Goal: Transaction & Acquisition: Purchase product/service

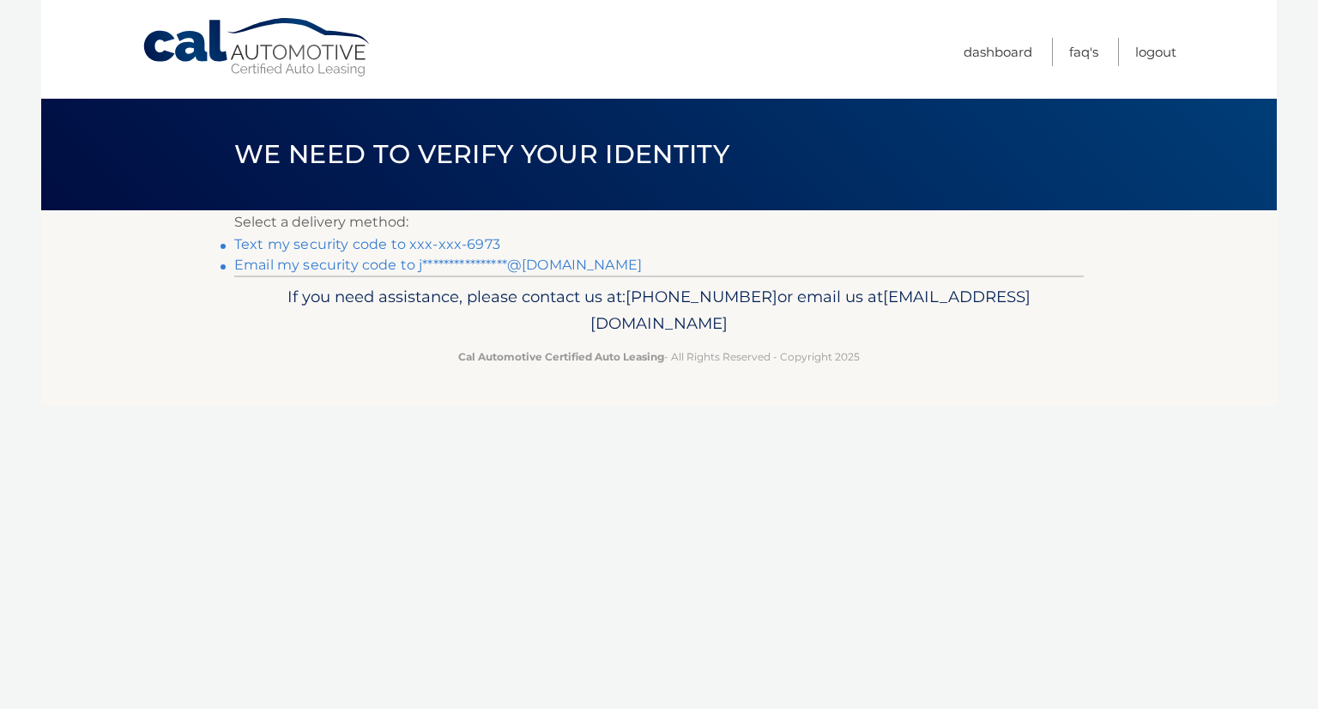
click at [452, 243] on link "Text my security code to xxx-xxx-6973" at bounding box center [367, 244] width 266 height 16
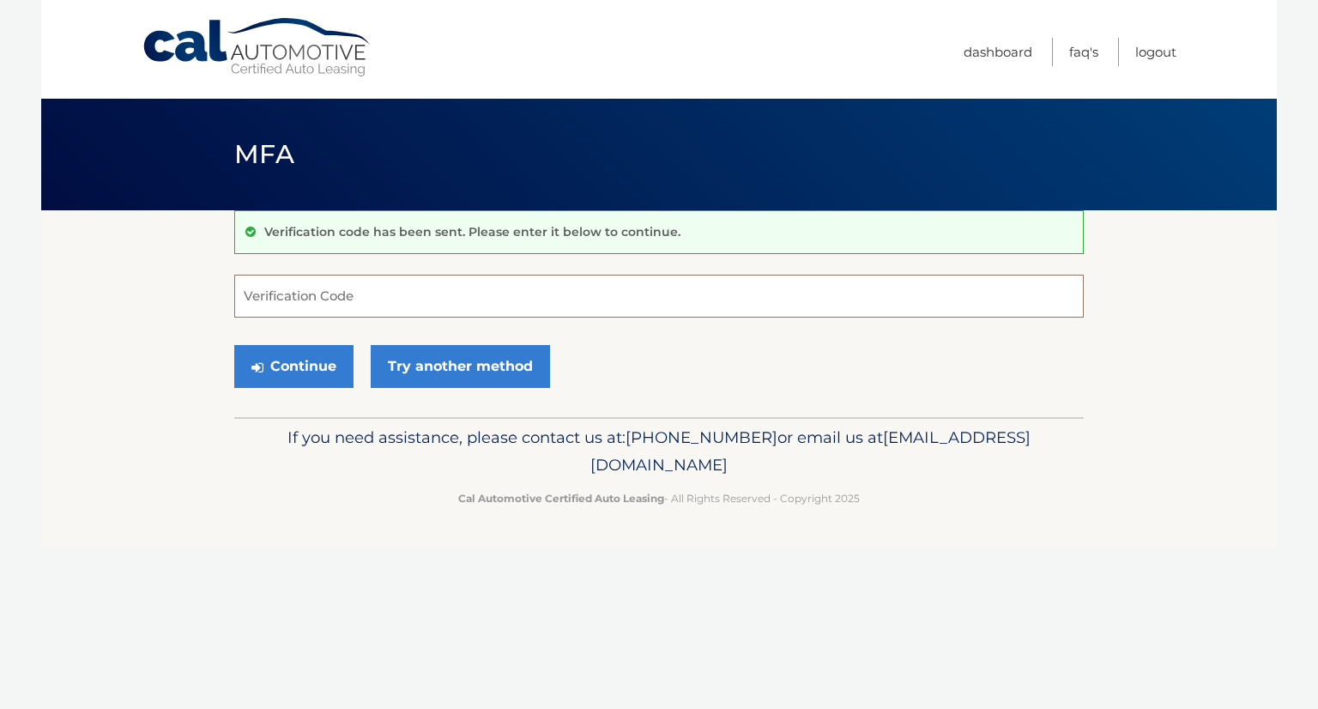
click at [280, 298] on input "Verification Code" at bounding box center [659, 296] width 850 height 43
type input "497239"
click at [282, 372] on button "Continue" at bounding box center [293, 366] width 119 height 43
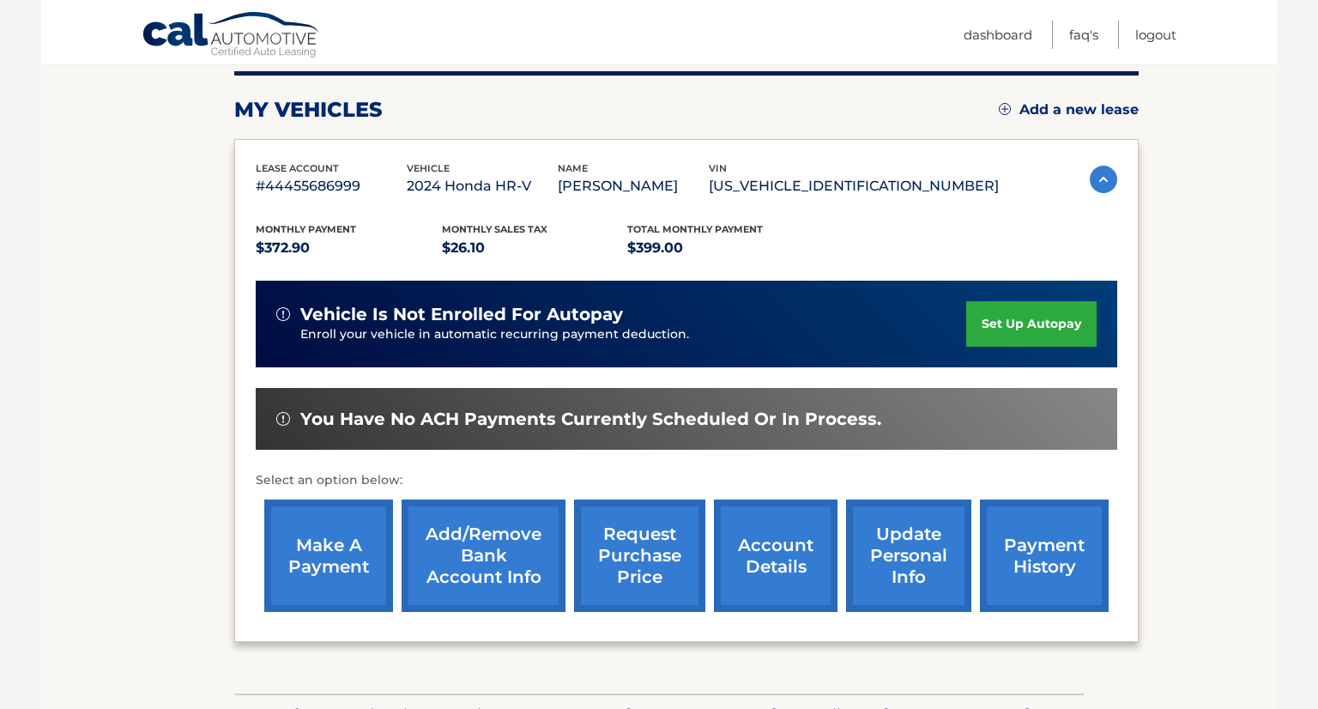
scroll to position [217, 0]
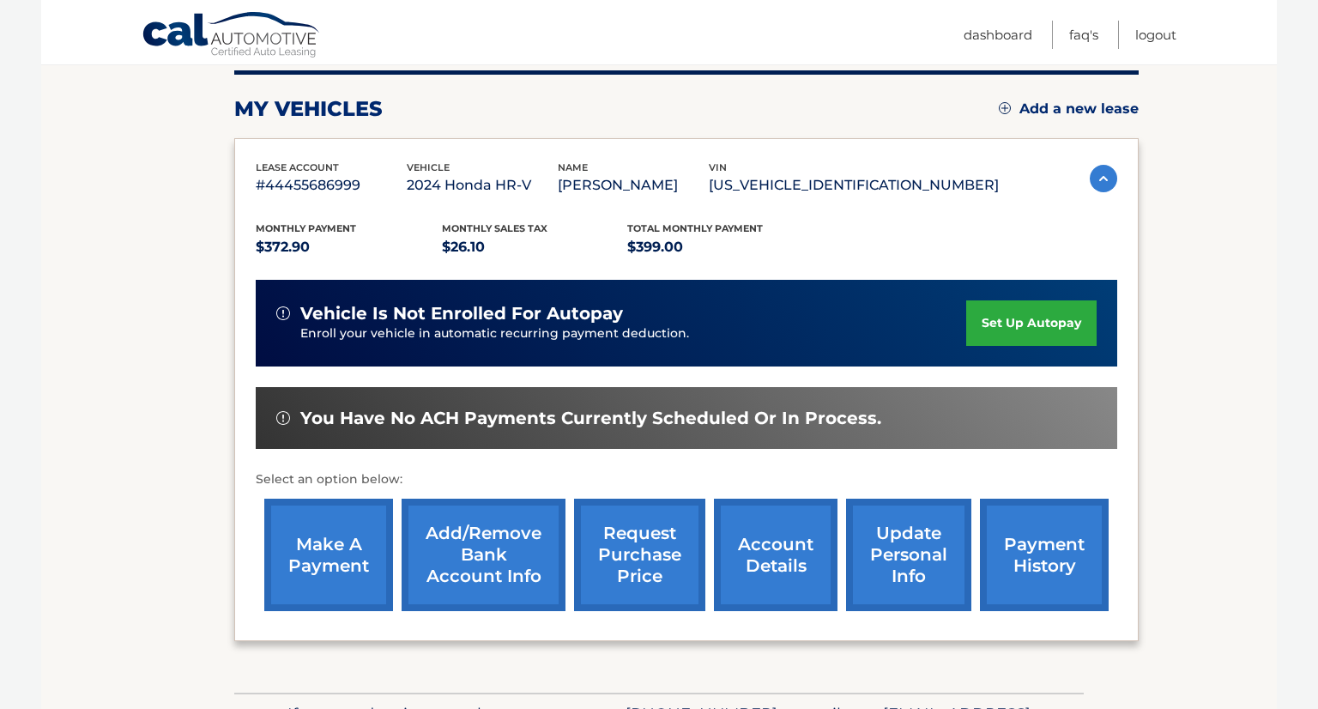
click at [329, 549] on link "make a payment" at bounding box center [328, 555] width 129 height 112
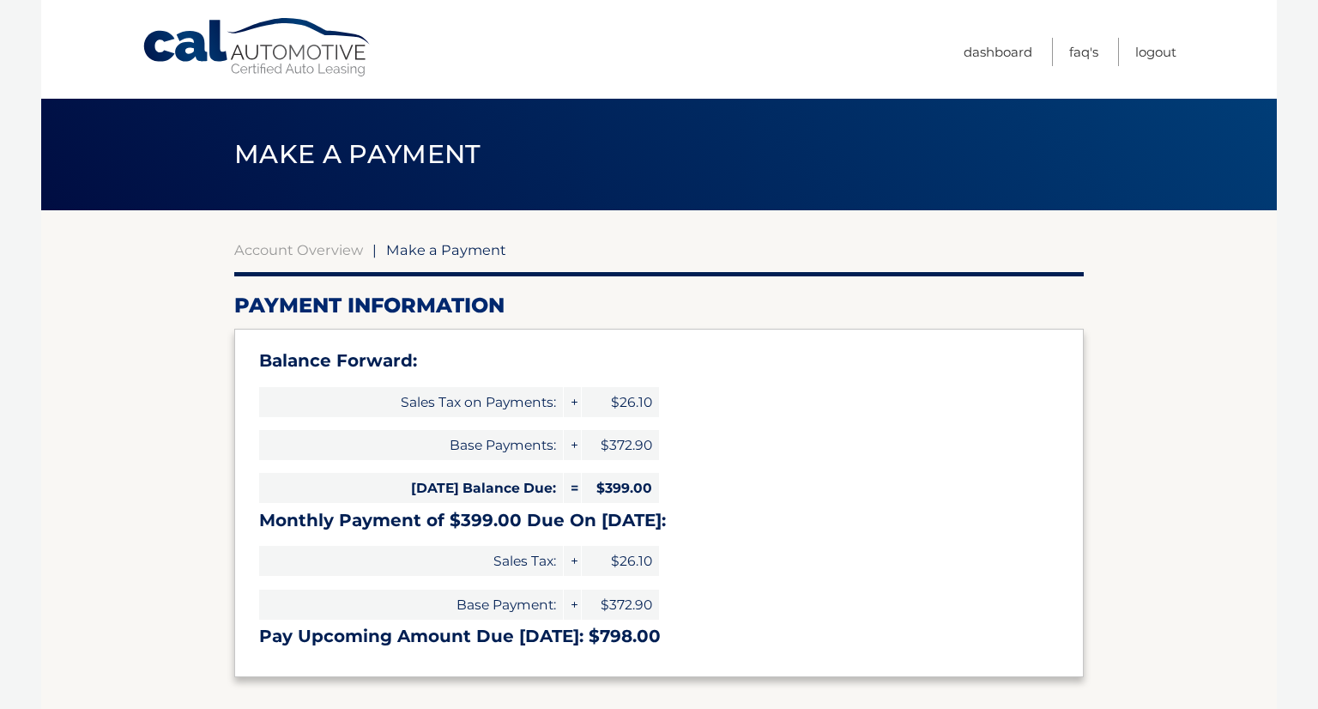
select select "ODVhYWQyNjQtZmI4Ni00MDhmLWIxYWQtNmE1YTg2OTIxOTE0"
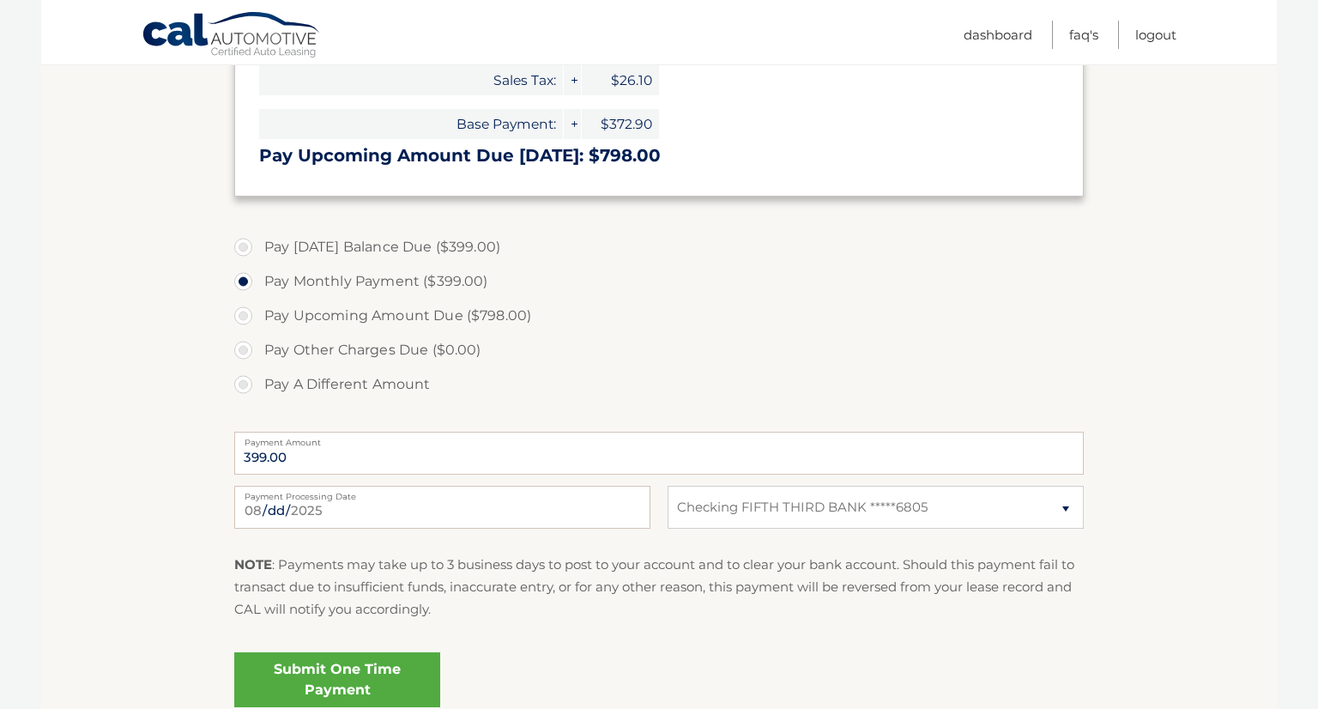
scroll to position [483, 0]
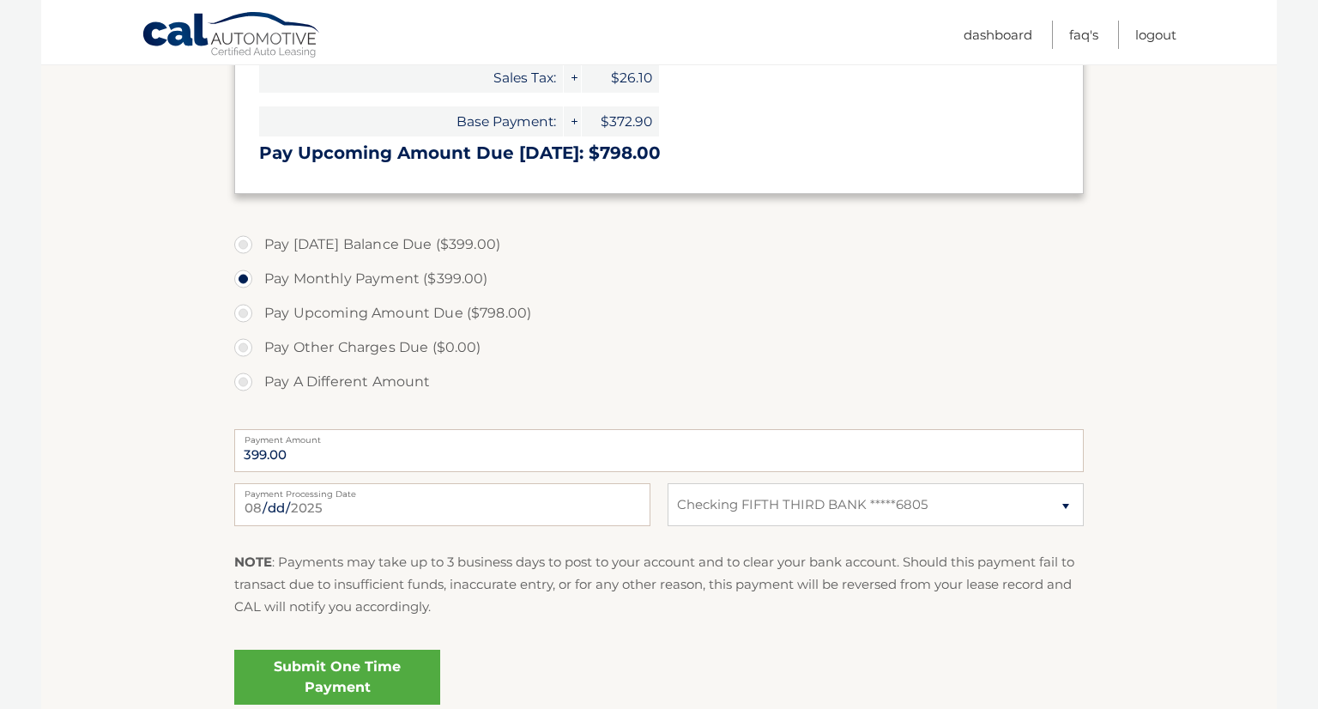
click at [327, 679] on link "Submit One Time Payment" at bounding box center [337, 677] width 206 height 55
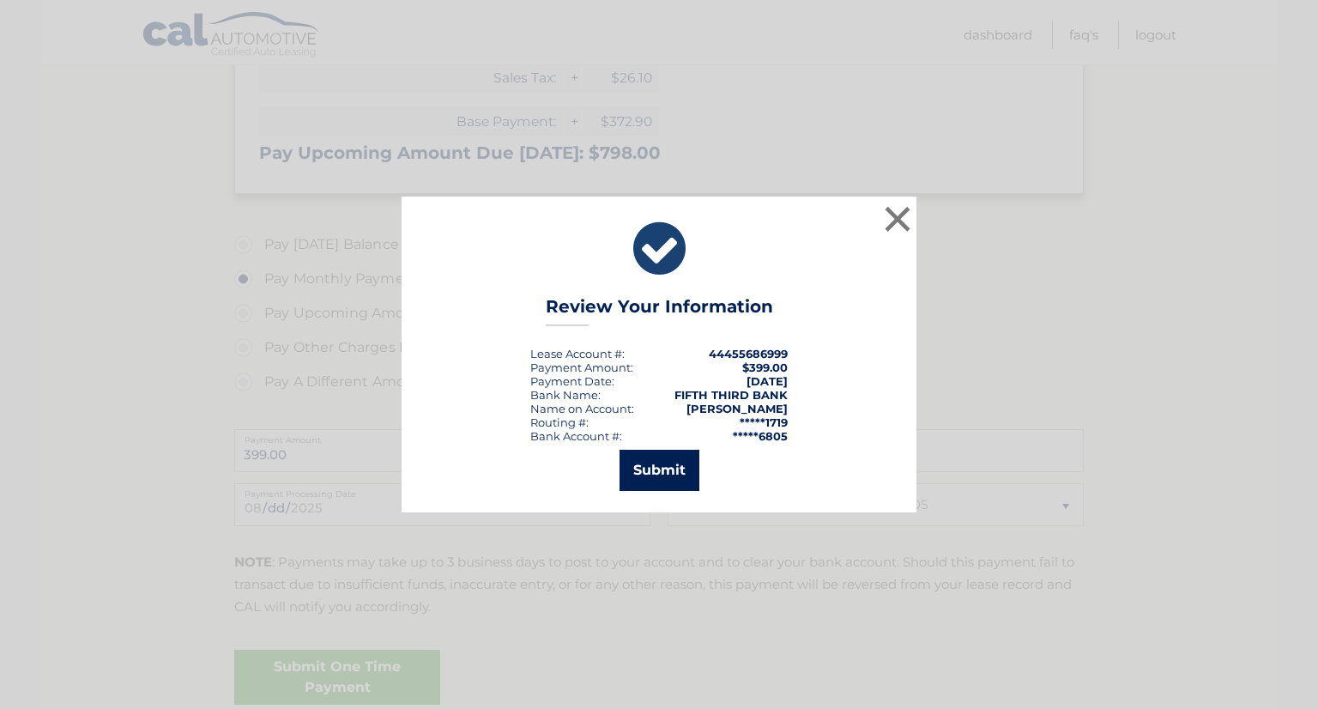
click at [654, 466] on button "Submit" at bounding box center [660, 470] width 80 height 41
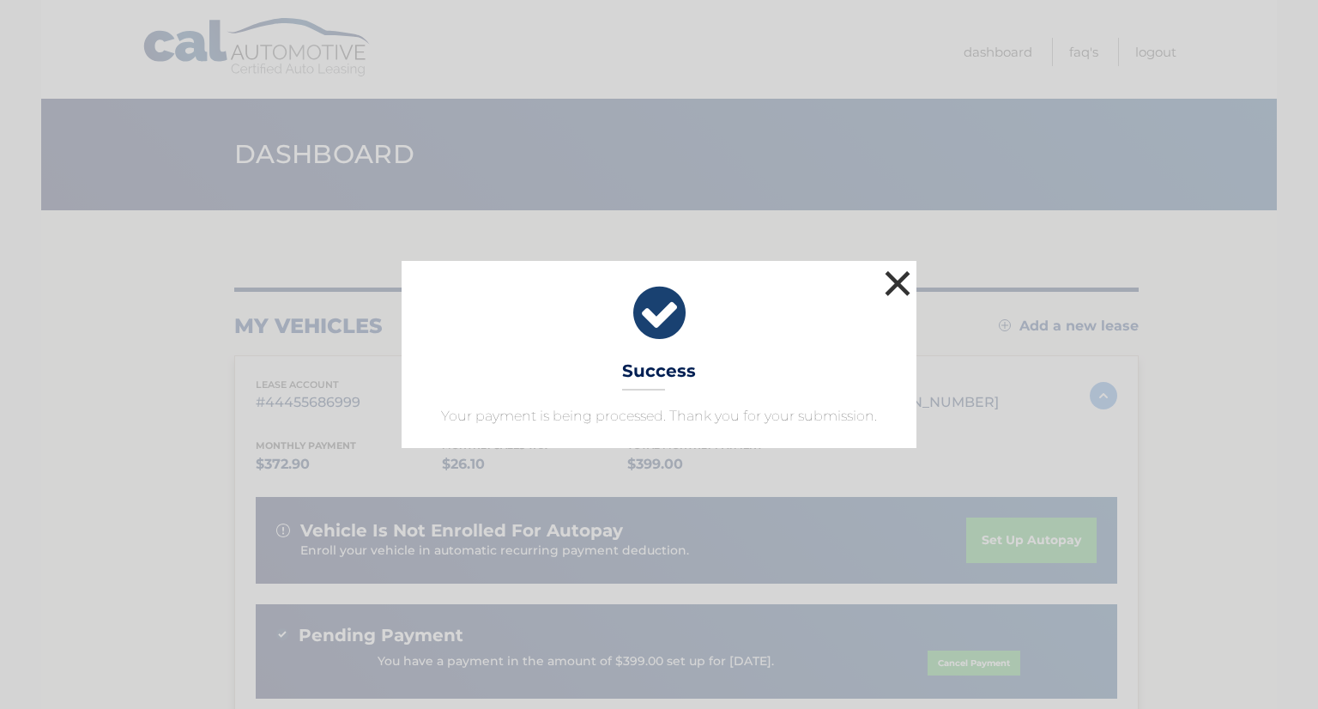
click at [905, 286] on button "×" at bounding box center [898, 283] width 34 height 34
